Goal: Task Accomplishment & Management: Use online tool/utility

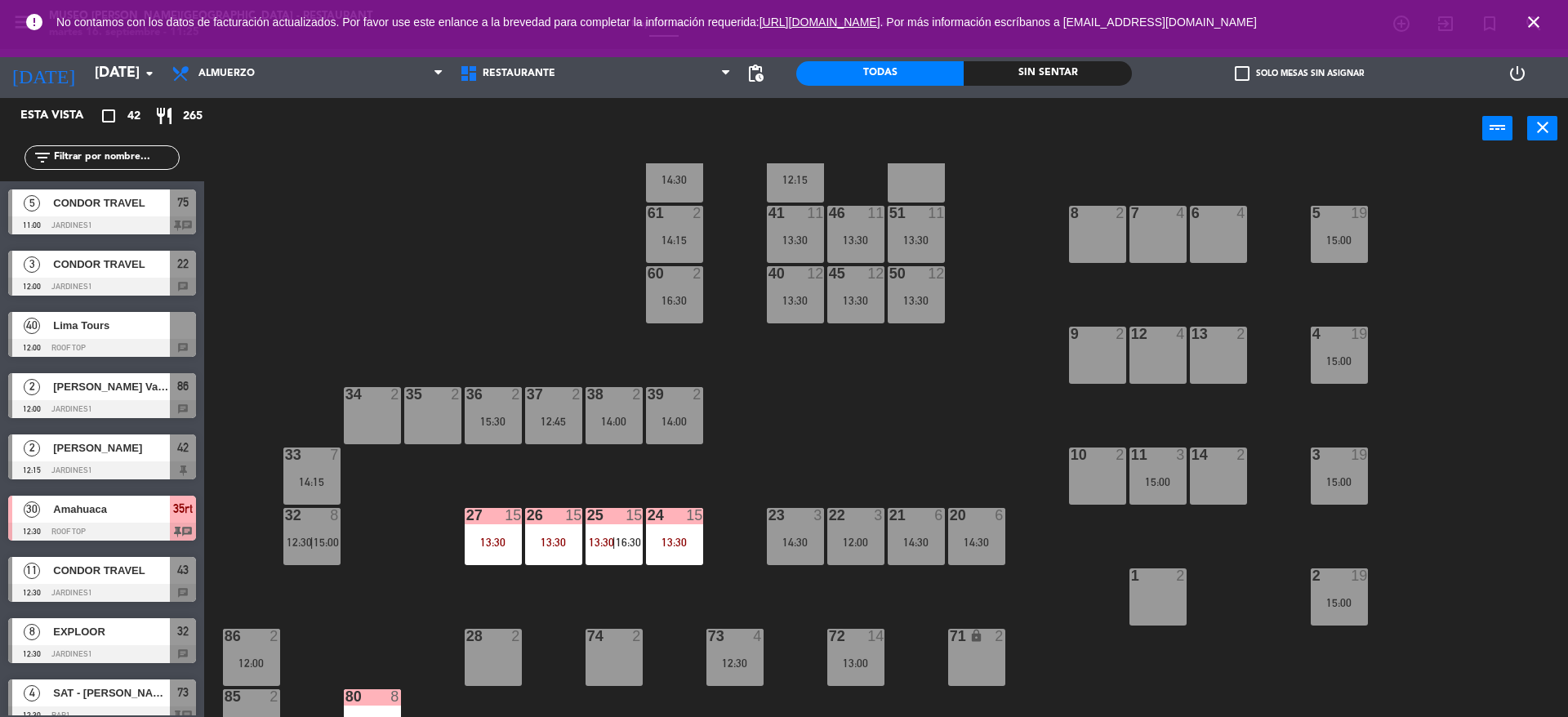
scroll to position [169, 0]
click at [95, 159] on input "text" at bounding box center [116, 158] width 127 height 18
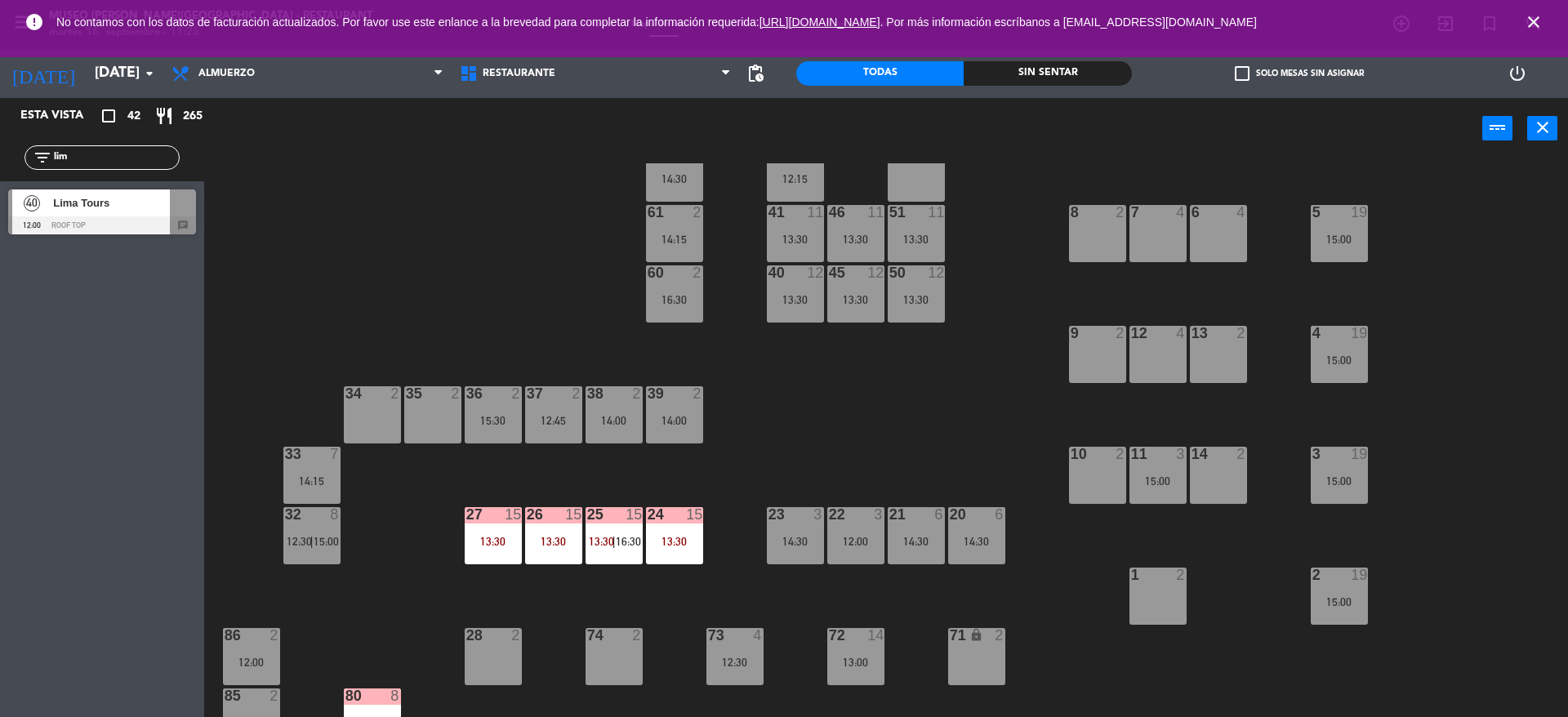
type input "lim"
click at [58, 218] on div "40 Lima Tours 12:00 Roof Top chat" at bounding box center [102, 212] width 204 height 62
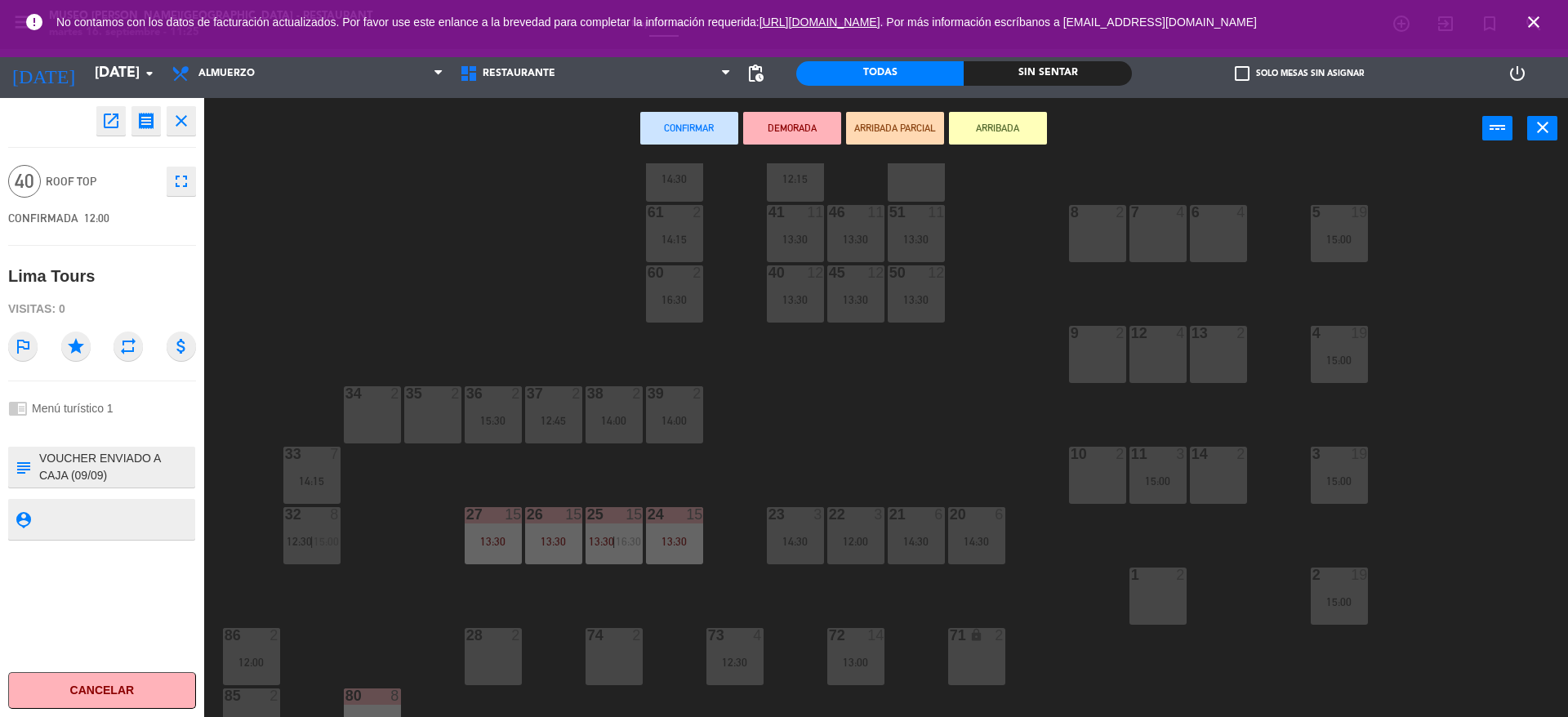
click at [1095, 214] on div at bounding box center [1097, 212] width 27 height 15
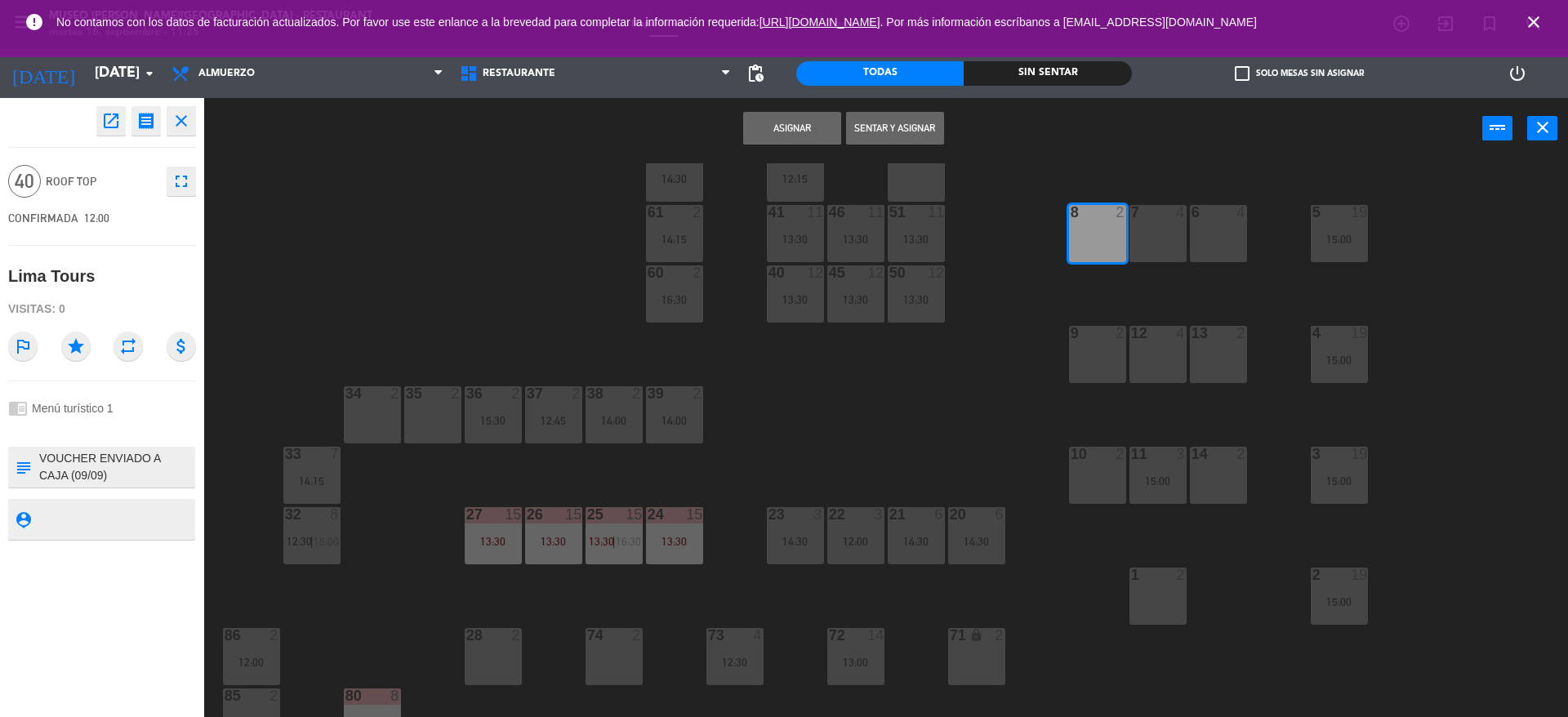
click at [1179, 229] on div "7 4" at bounding box center [1158, 233] width 57 height 57
click at [1215, 229] on div "6 4" at bounding box center [1218, 233] width 57 height 57
click at [1339, 226] on div "5 19 15:00" at bounding box center [1339, 233] width 57 height 57
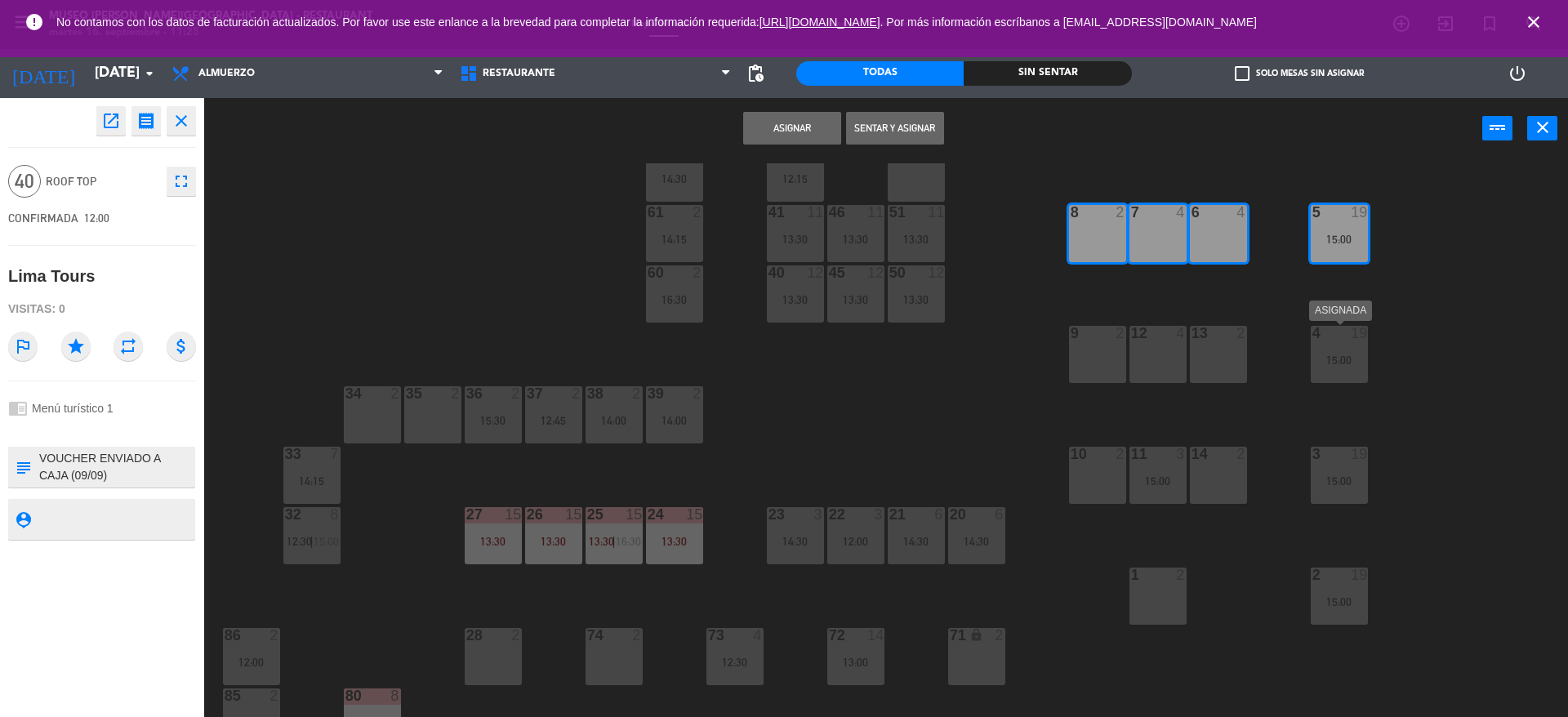
click at [1336, 329] on div at bounding box center [1338, 333] width 27 height 15
click at [1323, 472] on div "3 19 15:00" at bounding box center [1339, 476] width 57 height 57
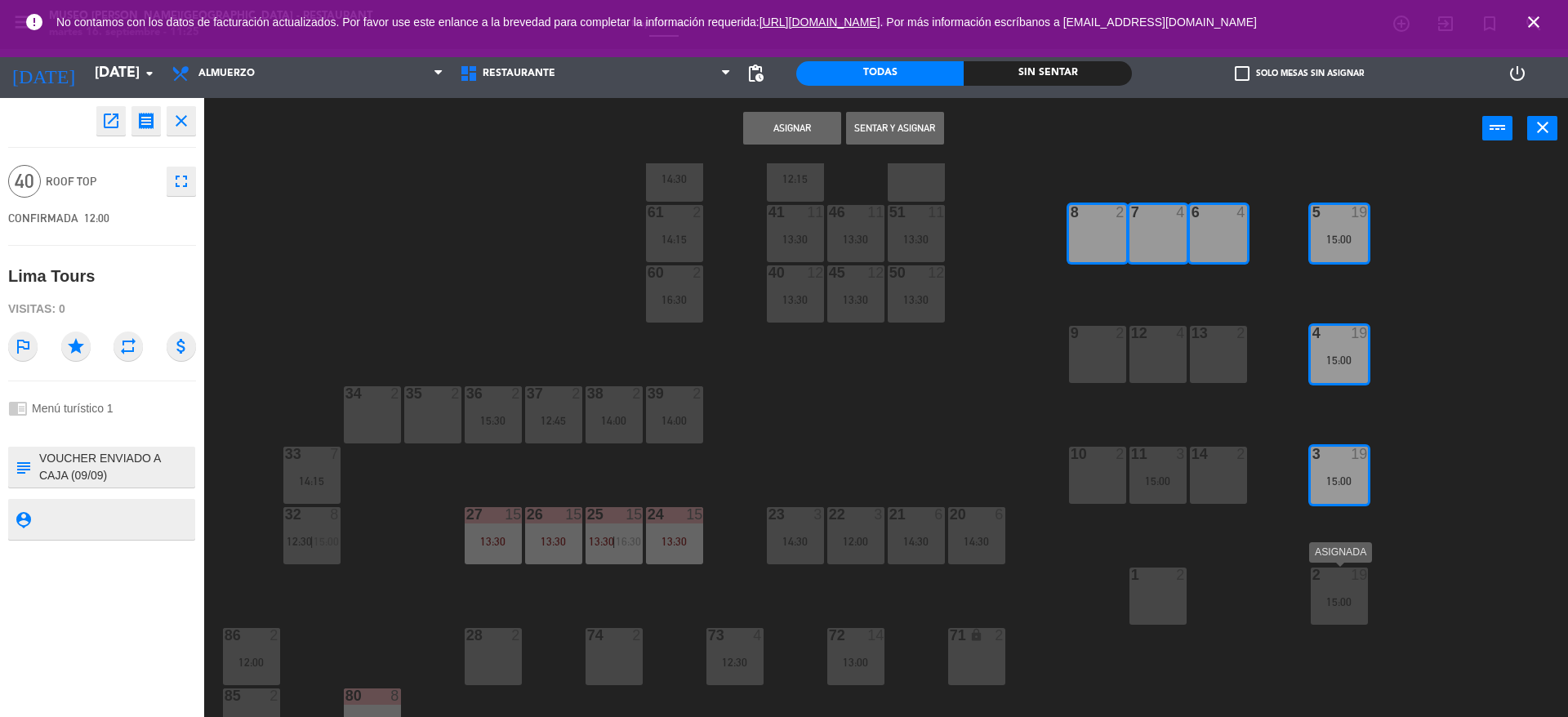
click at [1350, 599] on div "15:00" at bounding box center [1339, 601] width 57 height 11
click at [1218, 468] on div "14 2" at bounding box center [1218, 476] width 57 height 57
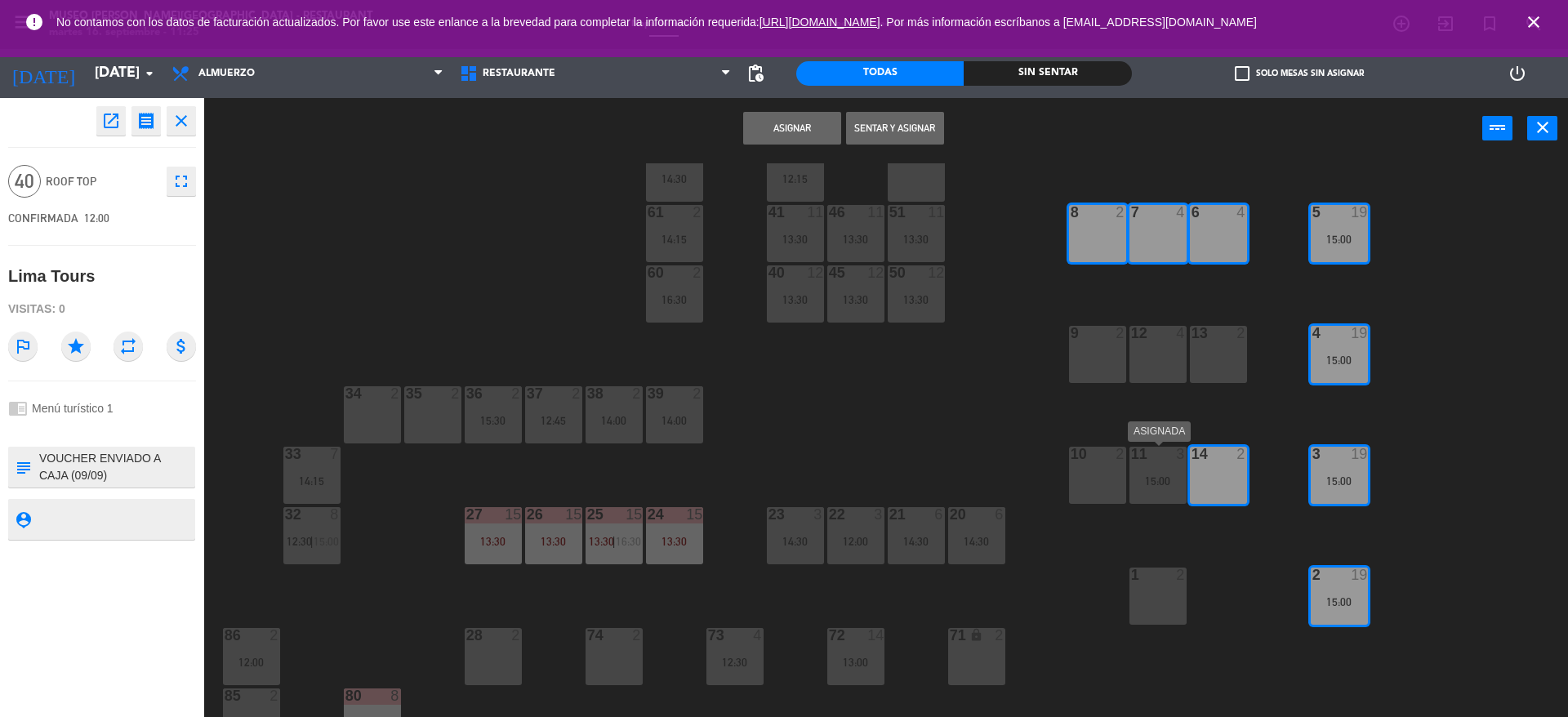
click at [1164, 468] on div "11 3 15:00" at bounding box center [1158, 476] width 57 height 57
click at [1080, 467] on div "10 2" at bounding box center [1098, 476] width 57 height 57
click at [1095, 354] on div "9 2" at bounding box center [1098, 354] width 57 height 57
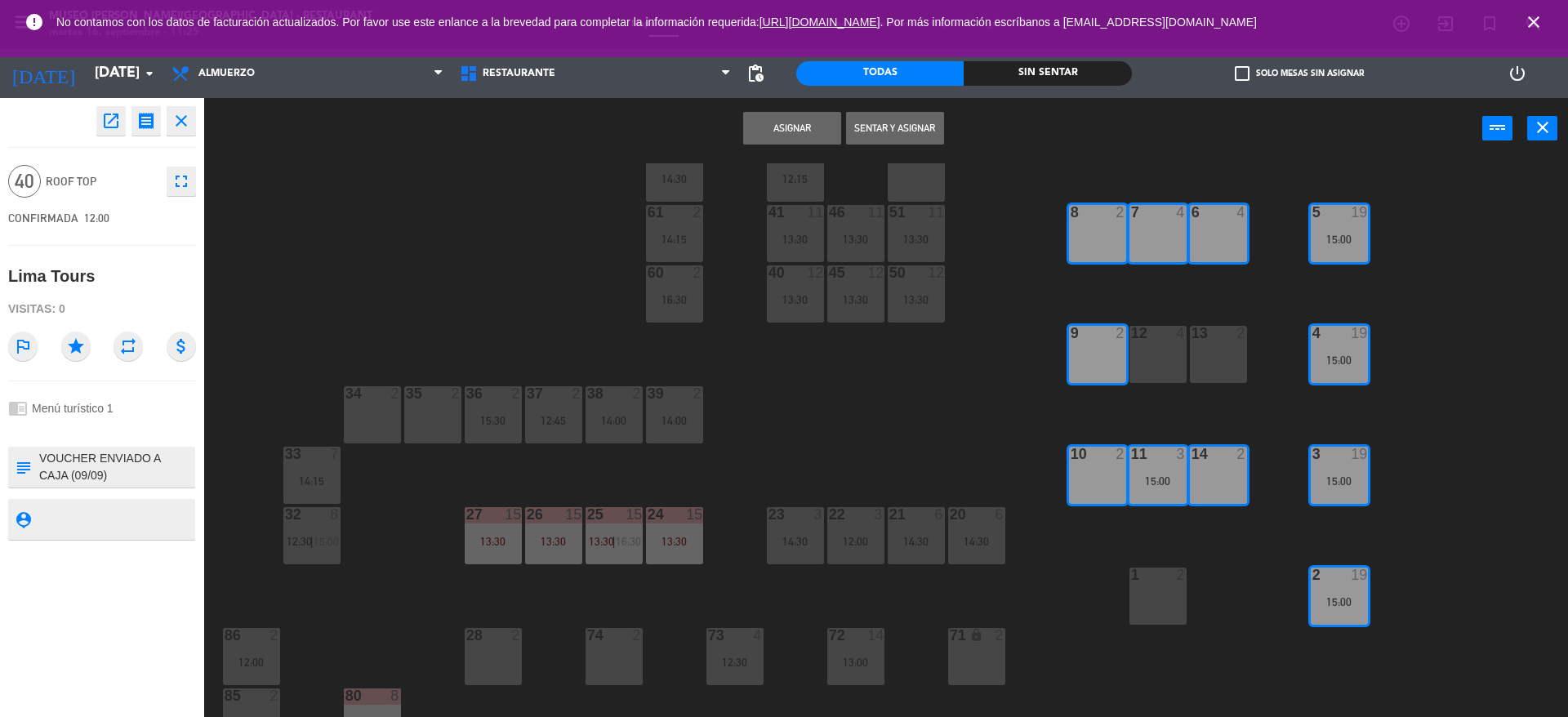
click at [1157, 350] on div "12 4" at bounding box center [1158, 354] width 57 height 57
click at [1222, 355] on div "13 2" at bounding box center [1218, 354] width 57 height 57
click at [779, 118] on button "Asignar" at bounding box center [792, 129] width 98 height 33
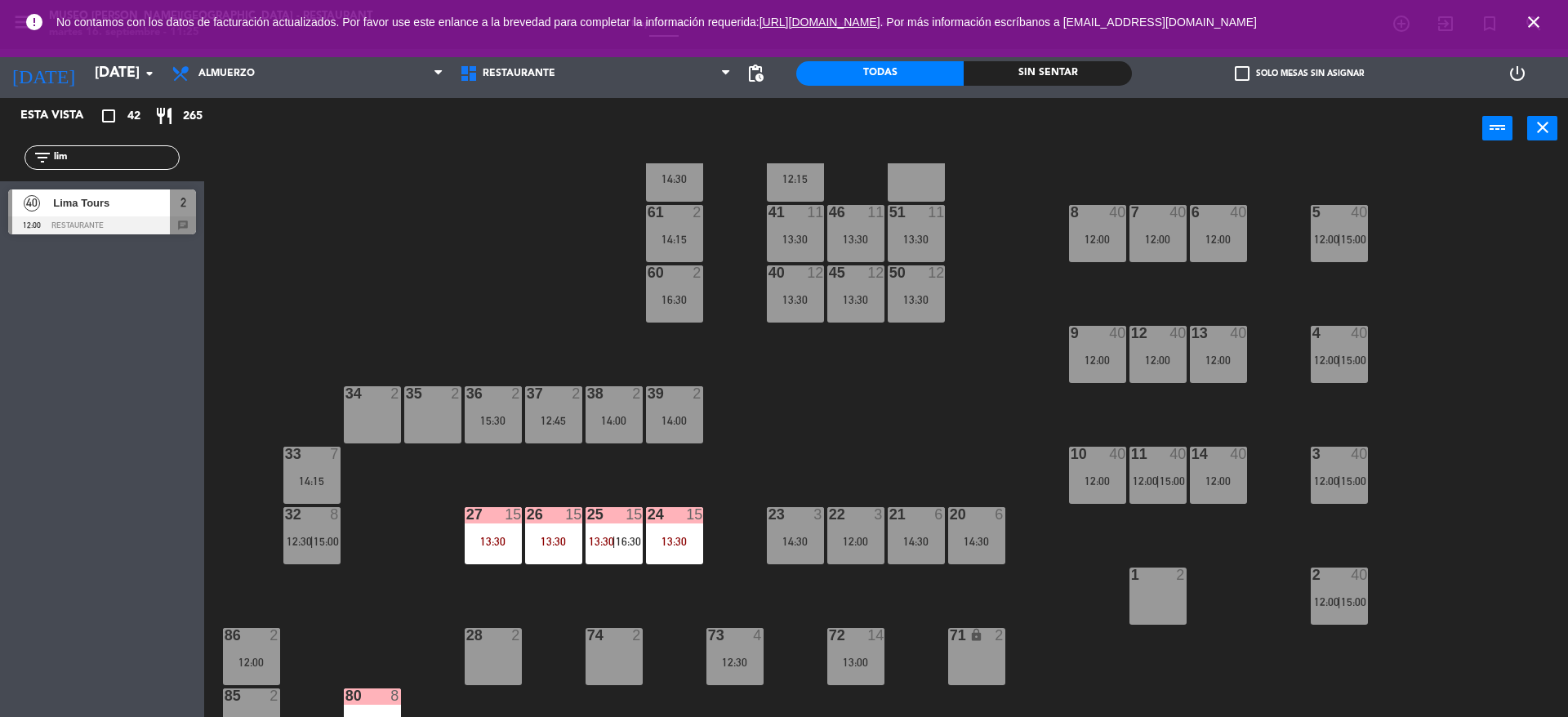
click at [1233, 268] on div "44 5 13:00 49 2 54 3 13:00 | 16:00 64 2 12:45 | 14:30 48 11 12:30 53 11 12:30 6…" at bounding box center [893, 443] width 1349 height 558
click at [1216, 233] on div "12:00" at bounding box center [1218, 239] width 57 height 11
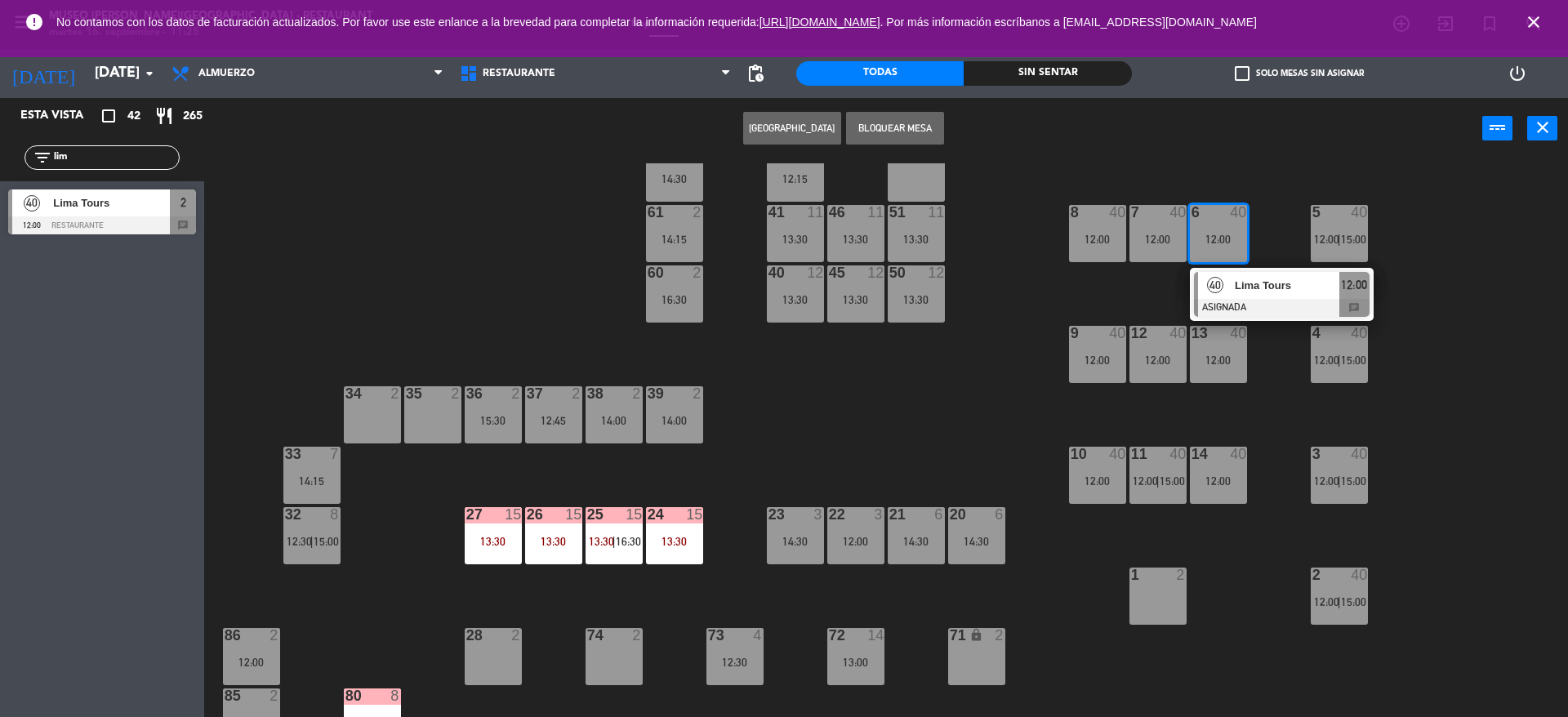
click at [1260, 290] on span "Lima Tours" at bounding box center [1287, 286] width 105 height 17
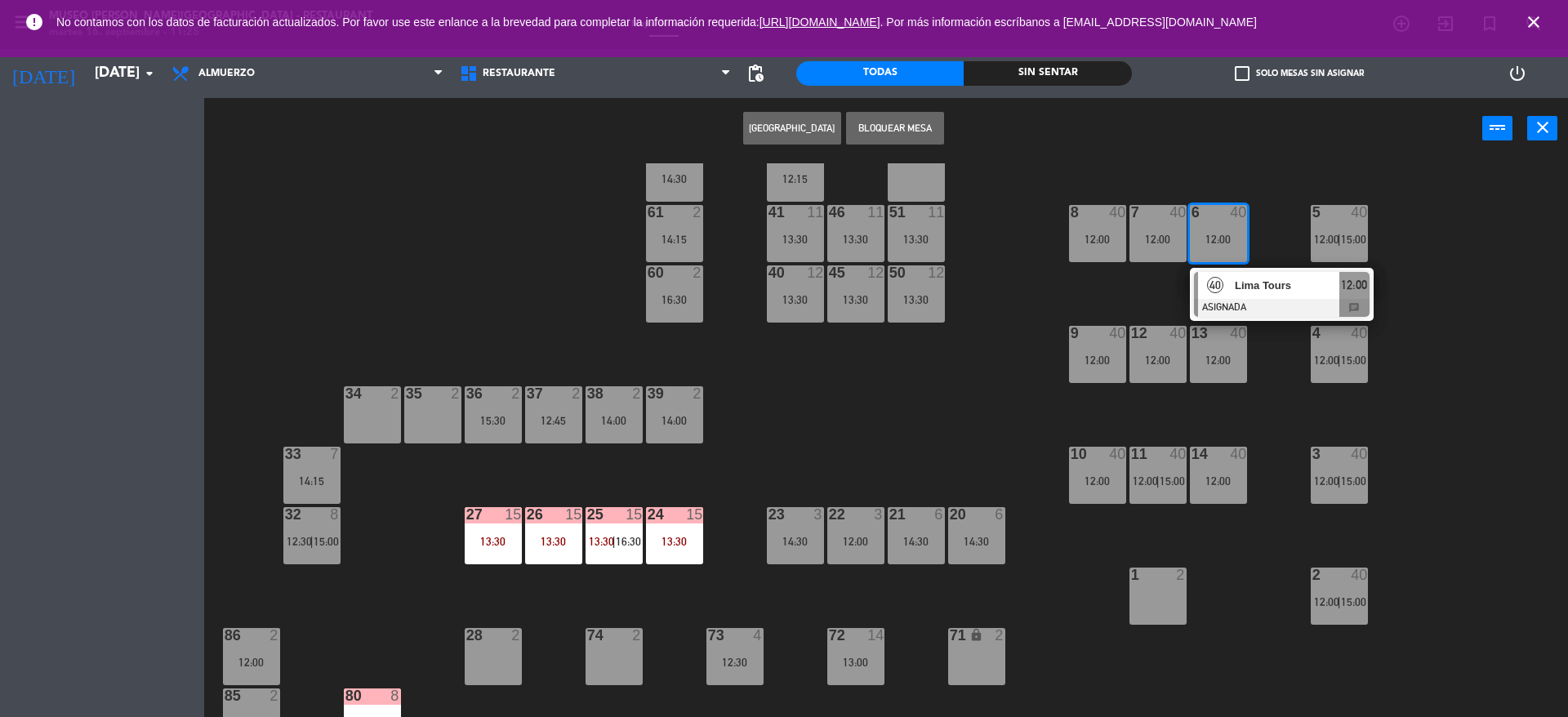
scroll to position [0, 0]
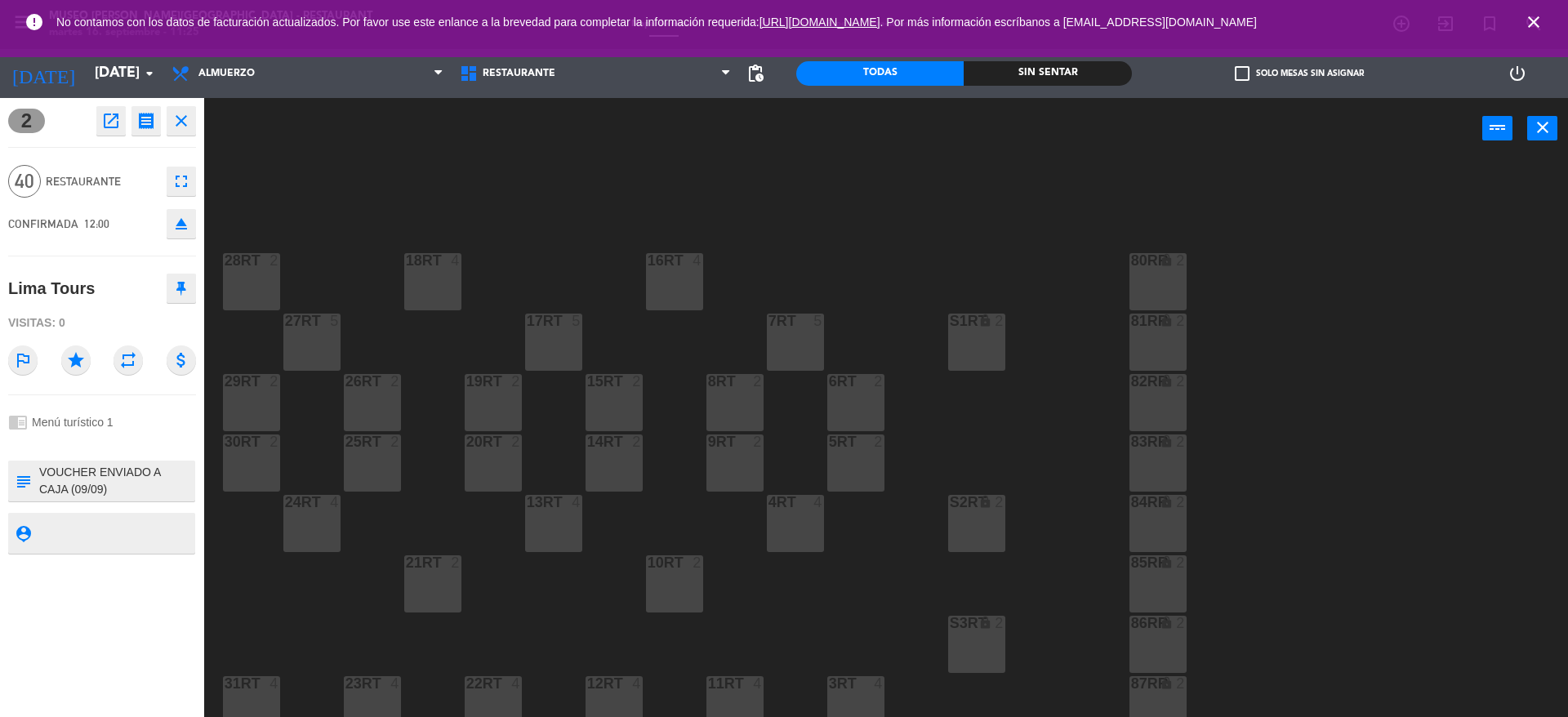
click at [825, 243] on div "18RT 4 16RT 4 28RT 2 80RR lock 2 27RT 5 7RT 5 S1RT lock 2 17RT 5 81RR lock 2 29…" at bounding box center [893, 443] width 1349 height 558
